Goal: Navigation & Orientation: Find specific page/section

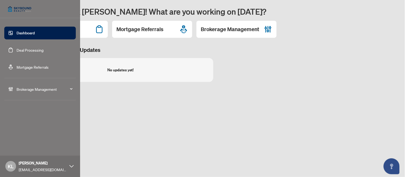
click at [21, 50] on link "Deal Processing" at bounding box center [30, 50] width 27 height 5
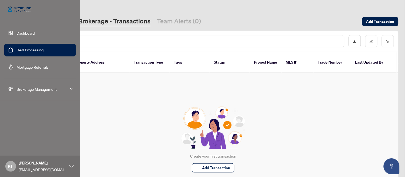
click at [43, 90] on span "Brokerage Management" at bounding box center [44, 89] width 55 height 6
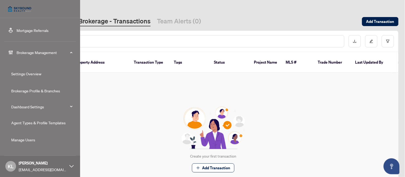
scroll to position [49, 0]
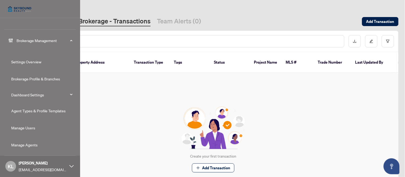
click at [26, 127] on link "Manage Users" at bounding box center [23, 128] width 24 height 5
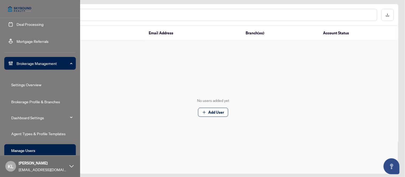
scroll to position [49, 0]
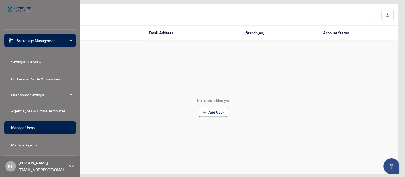
click at [27, 143] on link "Manage Agents" at bounding box center [24, 145] width 26 height 5
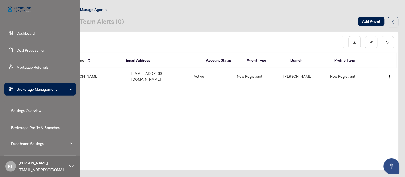
click at [26, 33] on link "Dashboard" at bounding box center [26, 33] width 18 height 5
